Goal: Task Accomplishment & Management: Manage account settings

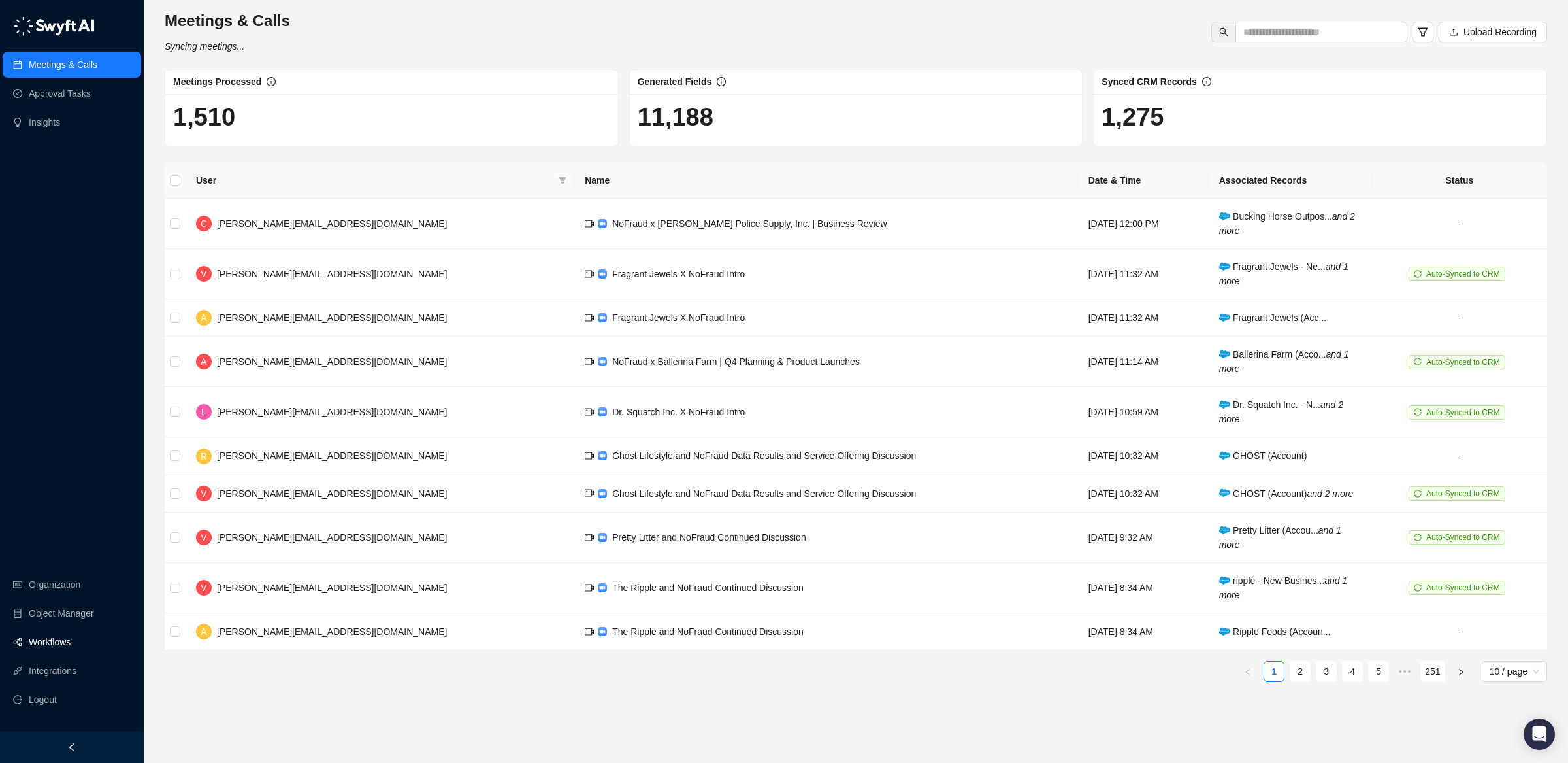
click at [67, 641] on link "Workflows" at bounding box center [49, 642] width 42 height 27
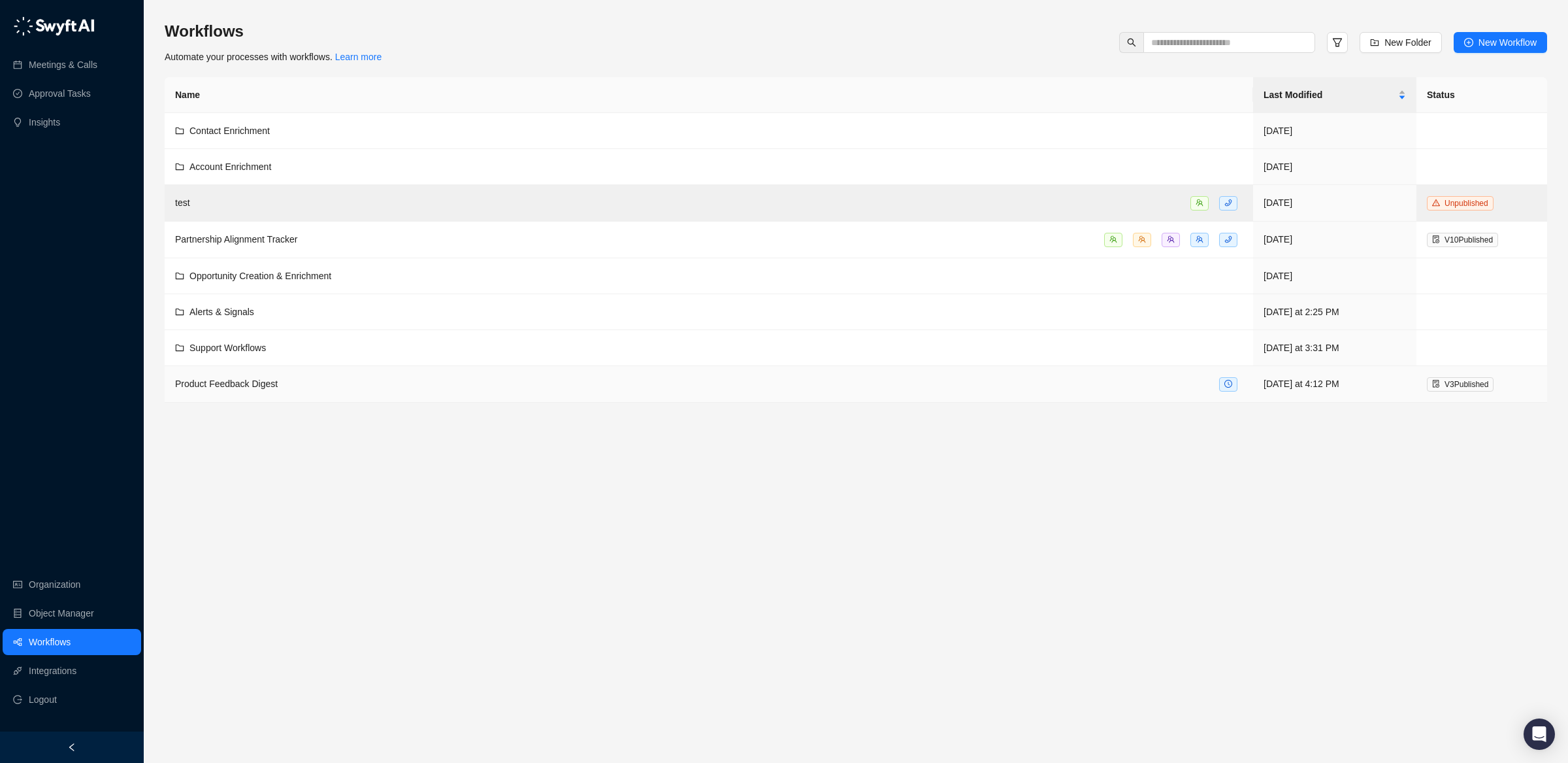
click at [368, 391] on div "Product Feedback Digest" at bounding box center [708, 384] width 1067 height 15
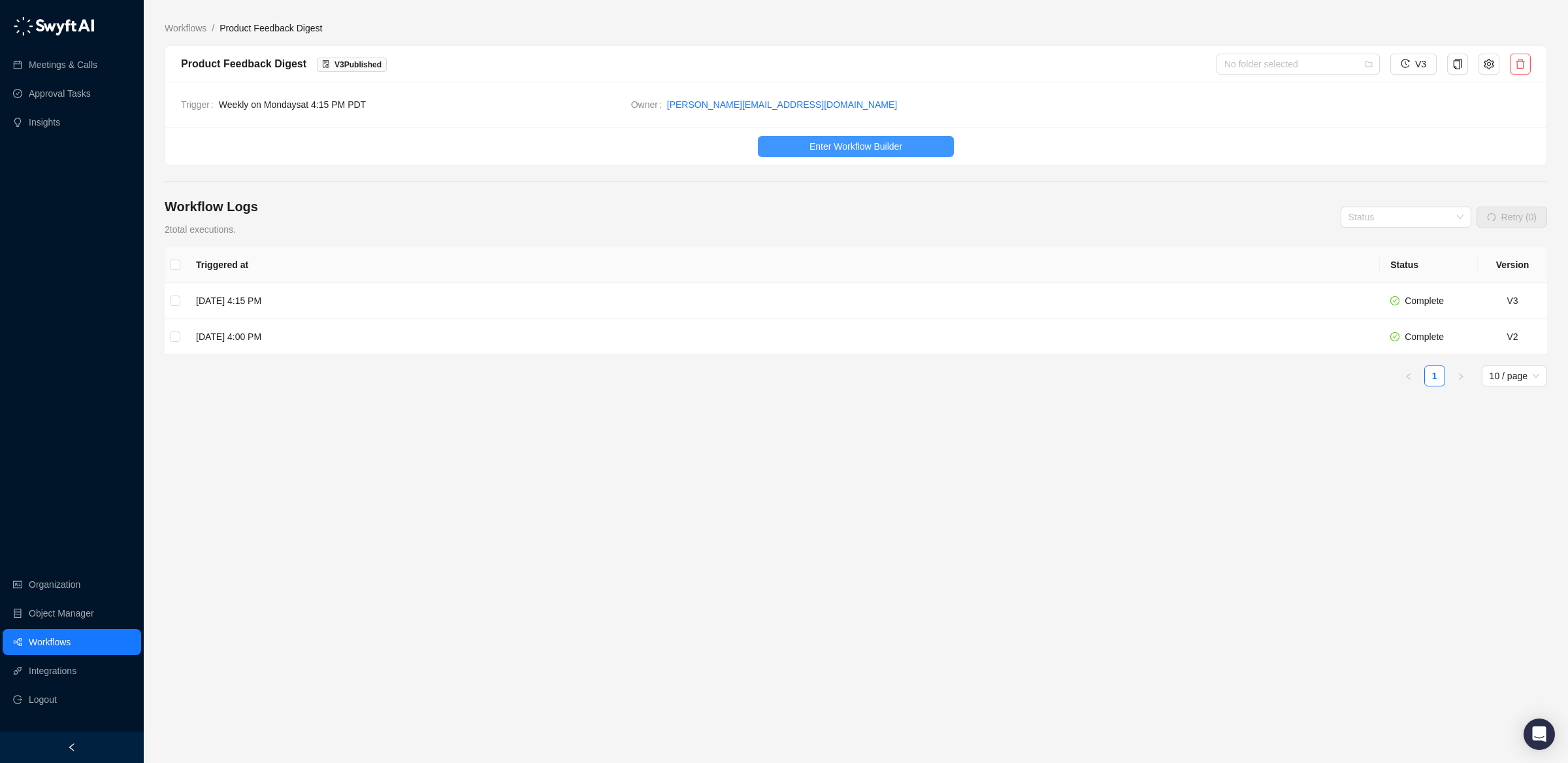
click at [907, 147] on button "Enter Workflow Builder" at bounding box center [856, 146] width 196 height 21
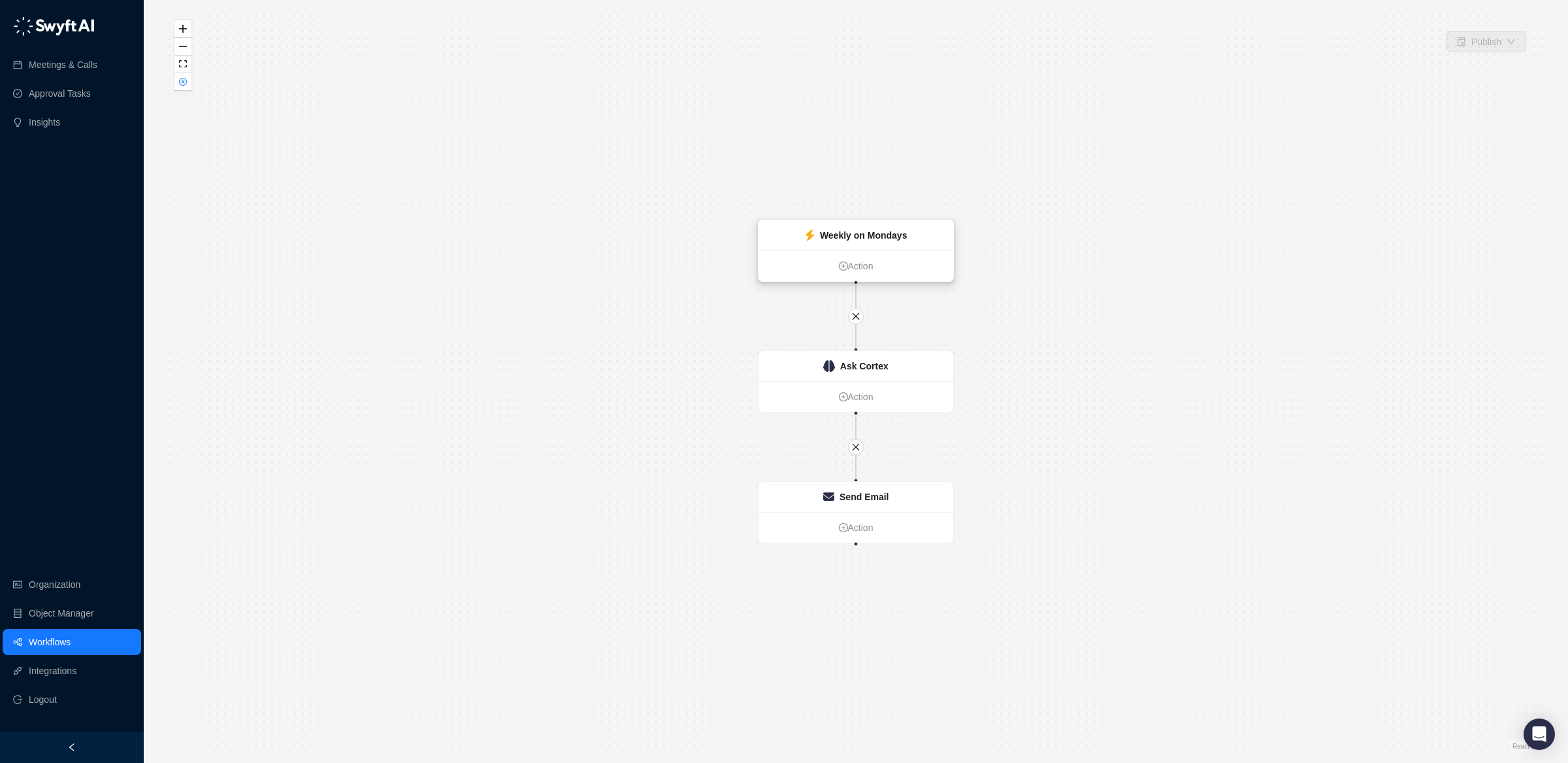
click at [855, 241] on div "Weekly on Mondays" at bounding box center [863, 235] width 87 height 14
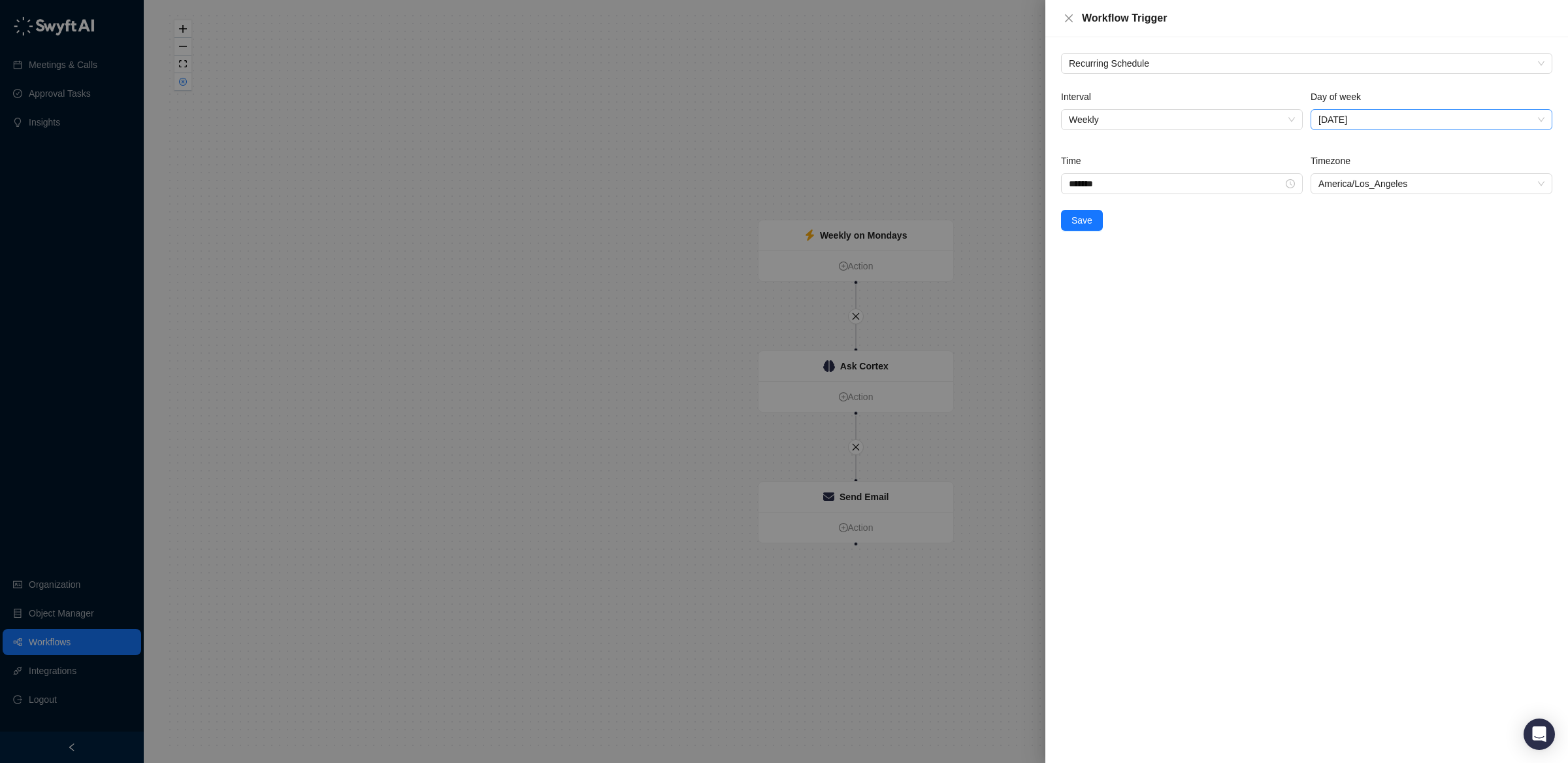
click at [1340, 120] on span "[DATE]" at bounding box center [1431, 120] width 226 height 20
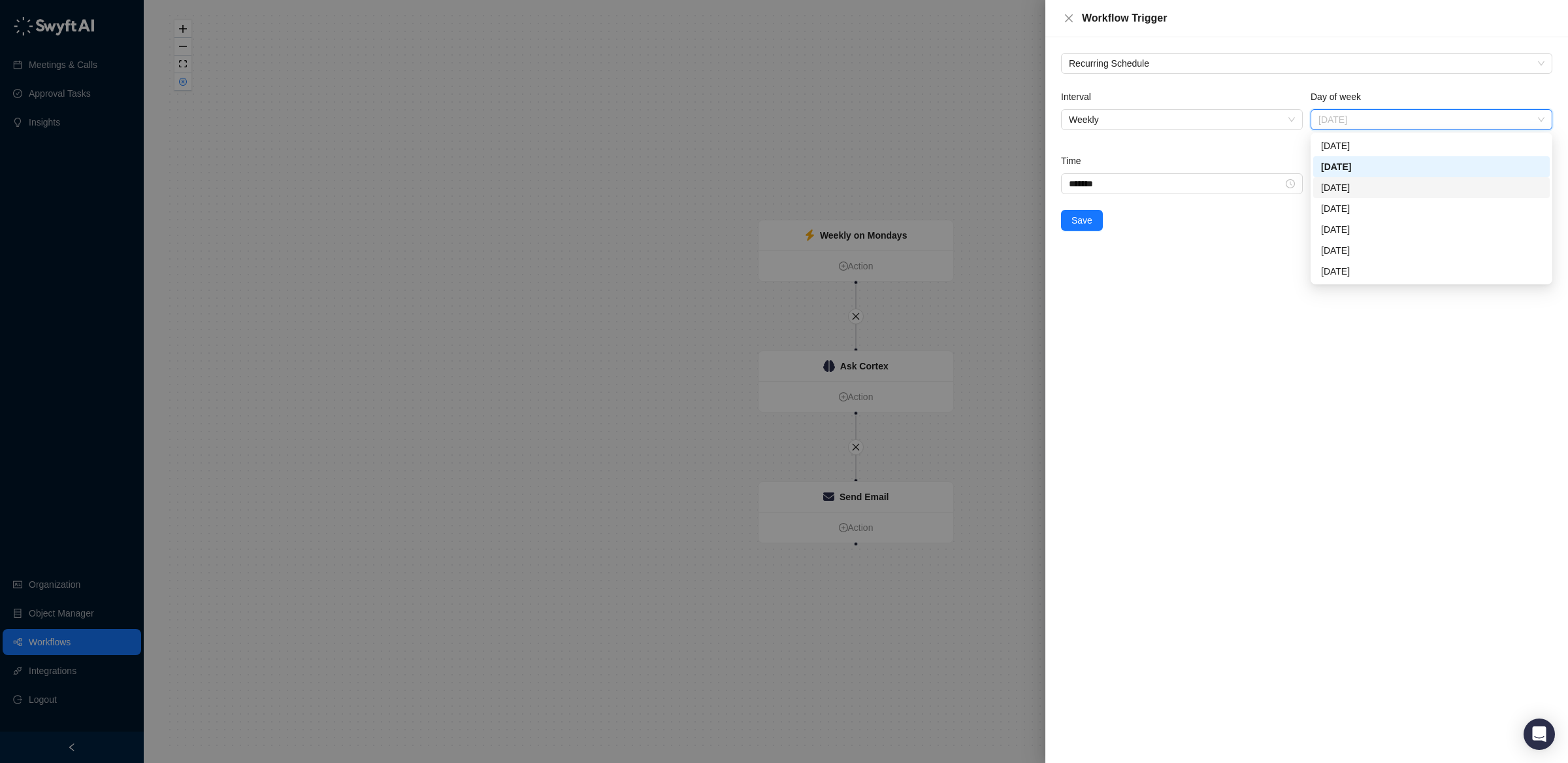
click at [1340, 186] on div "[DATE]" at bounding box center [1431, 187] width 220 height 14
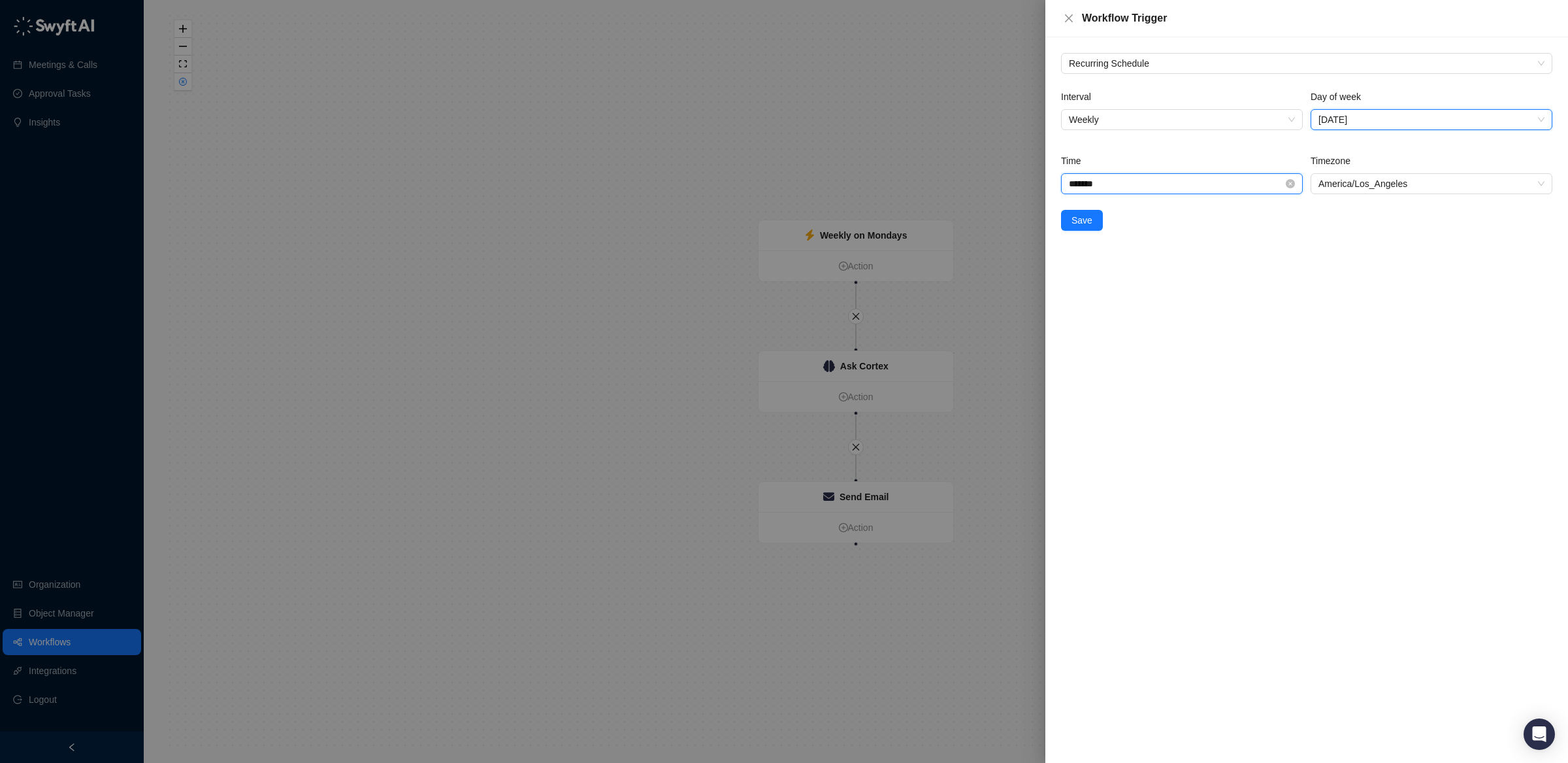
click at [1250, 189] on input "*******" at bounding box center [1176, 183] width 215 height 14
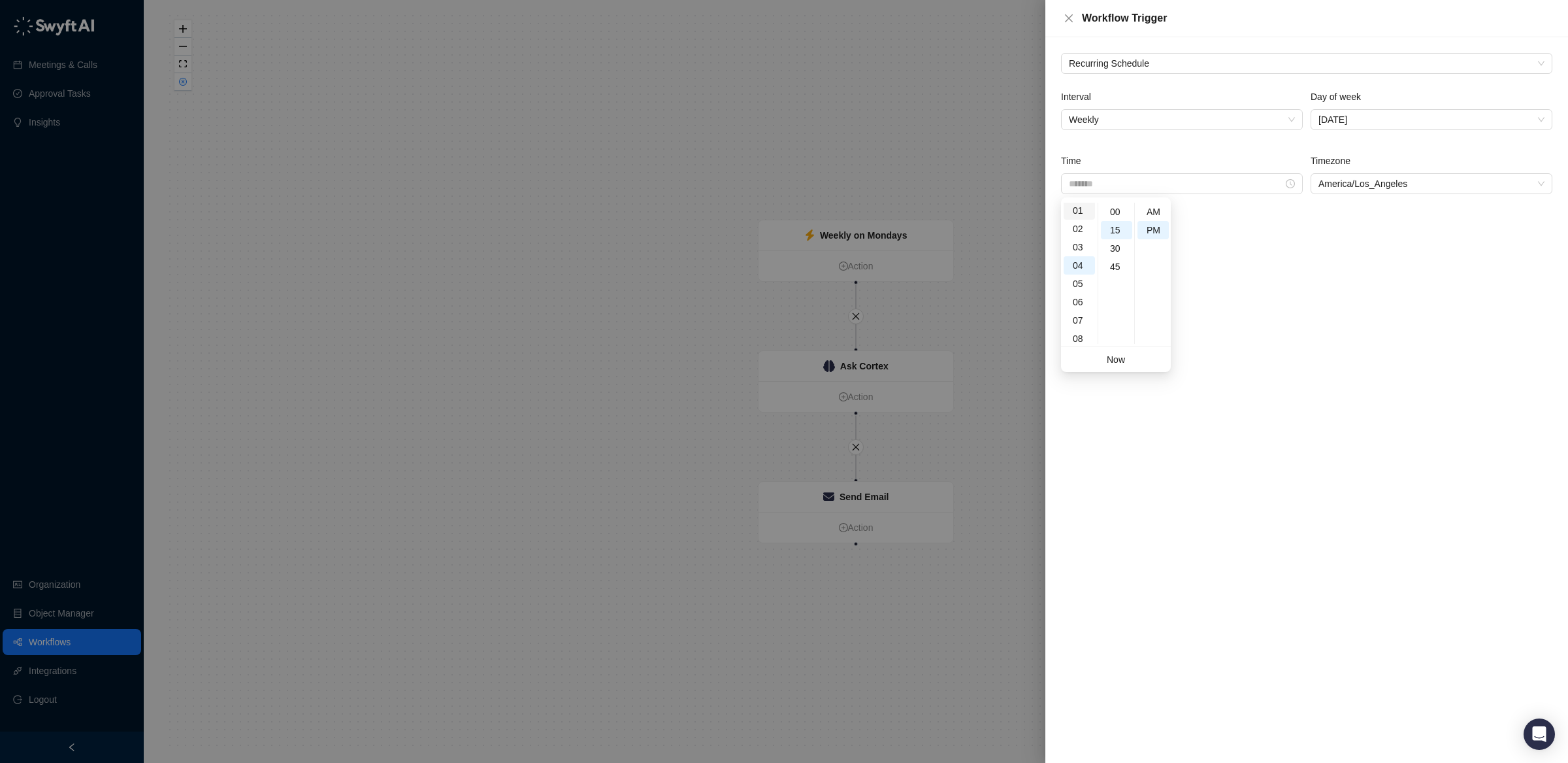
click at [1078, 213] on div "01" at bounding box center [1079, 210] width 31 height 18
drag, startPoint x: 1081, startPoint y: 210, endPoint x: 1086, endPoint y: 217, distance: 8.6
click at [1081, 210] on div "01" at bounding box center [1079, 212] width 31 height 18
type input "*******"
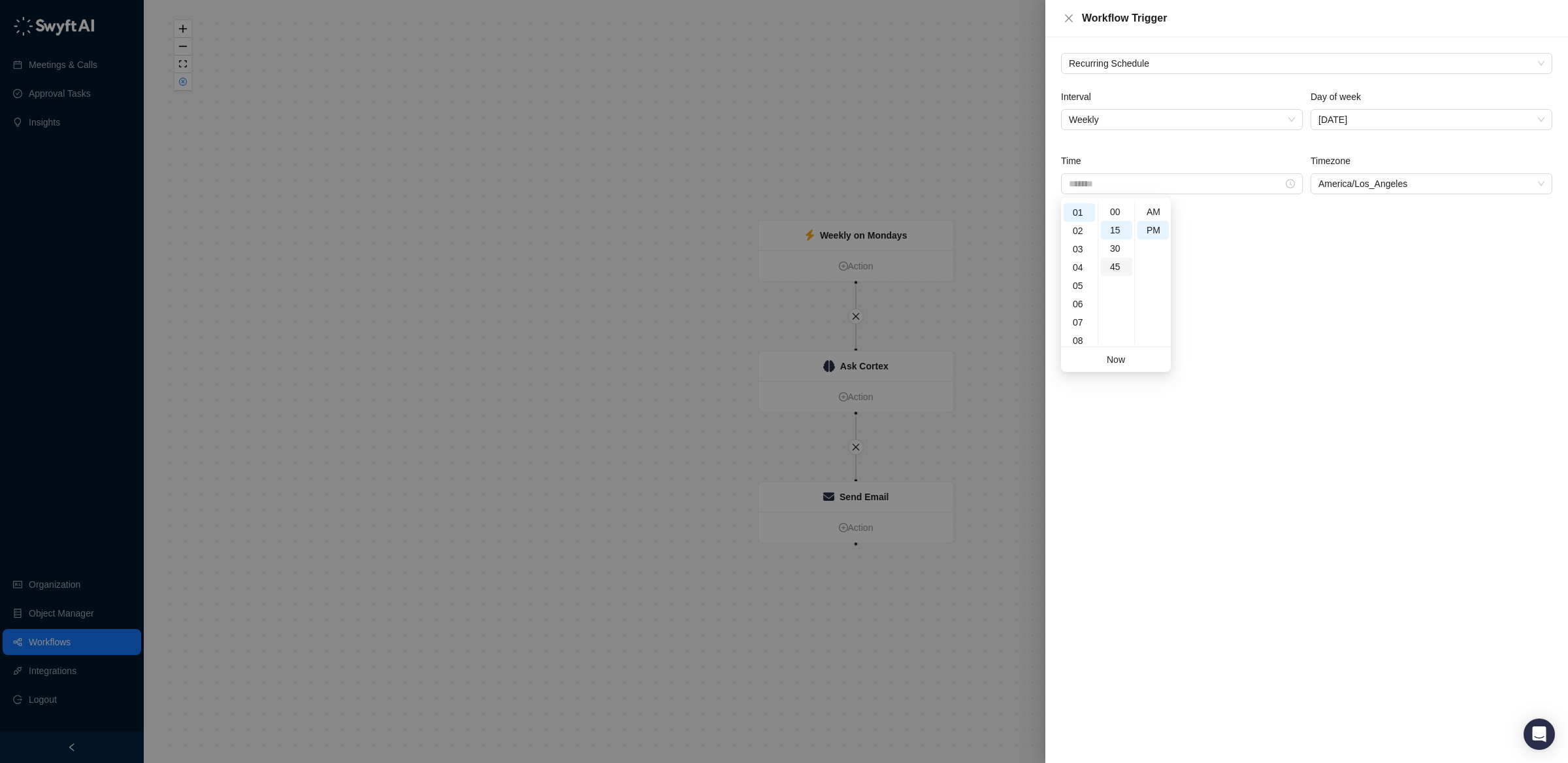
click at [1122, 261] on div "45" at bounding box center [1116, 266] width 31 height 18
click at [1269, 286] on div "Recurring Schedule Interval Weekly Day of week [DATE] Time ******* Timezone [GE…" at bounding box center [1306, 399] width 522 height 725
click at [1081, 225] on span "Save" at bounding box center [1082, 219] width 21 height 14
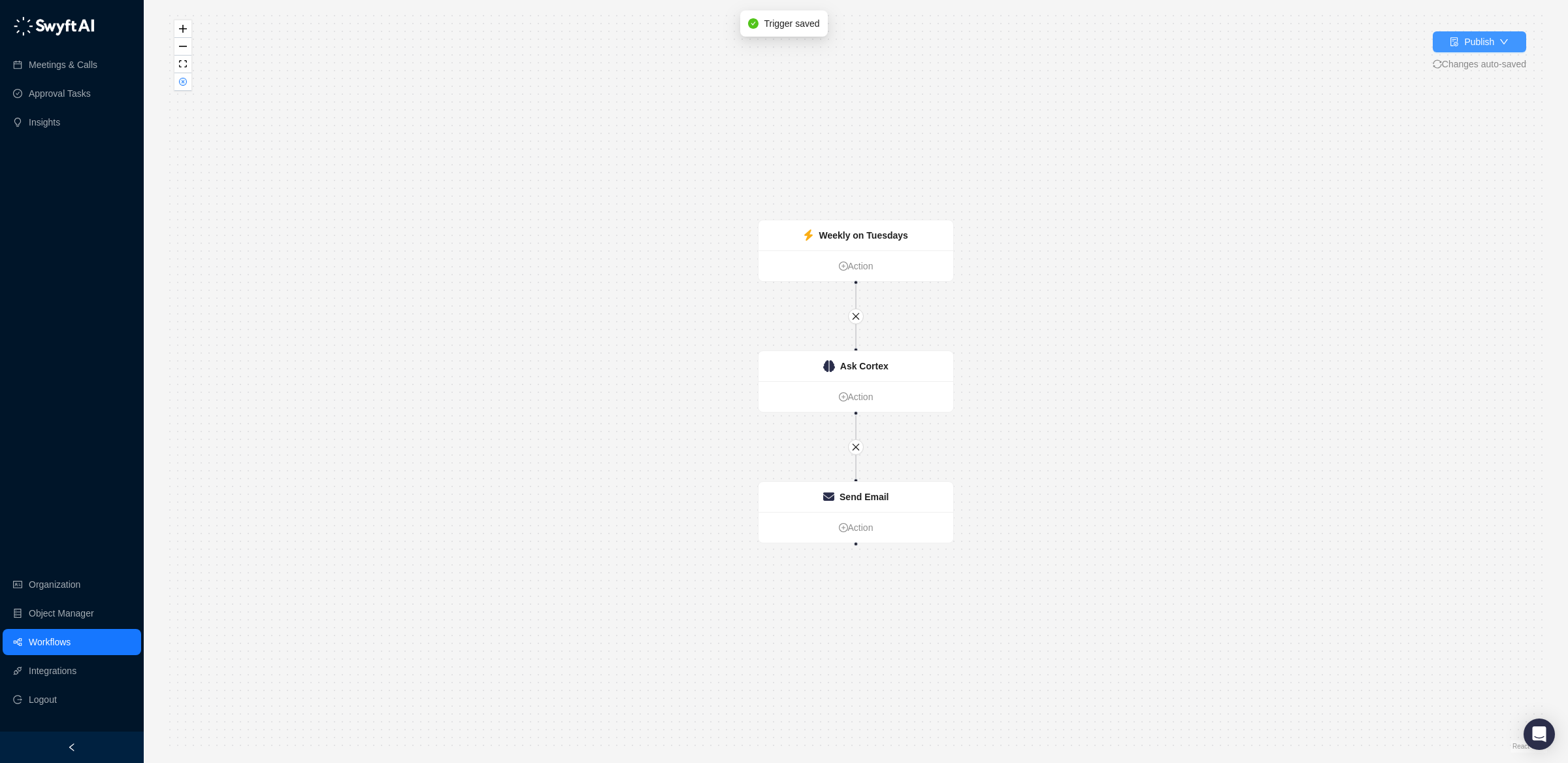
click at [1500, 39] on icon "down" at bounding box center [1503, 42] width 9 height 10
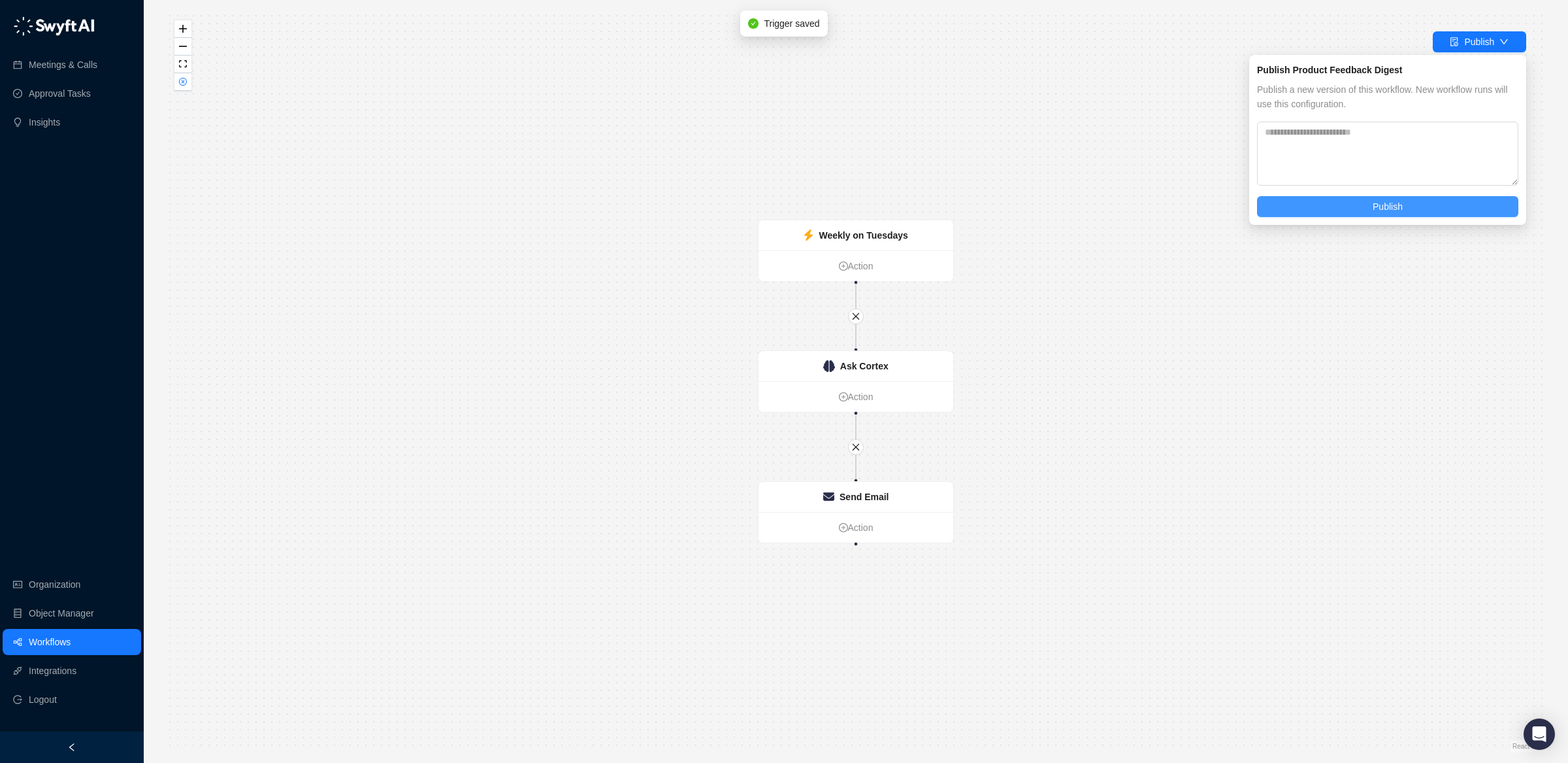
click at [1392, 205] on span "Publish" at bounding box center [1388, 206] width 30 height 14
